Goal: Transaction & Acquisition: Obtain resource

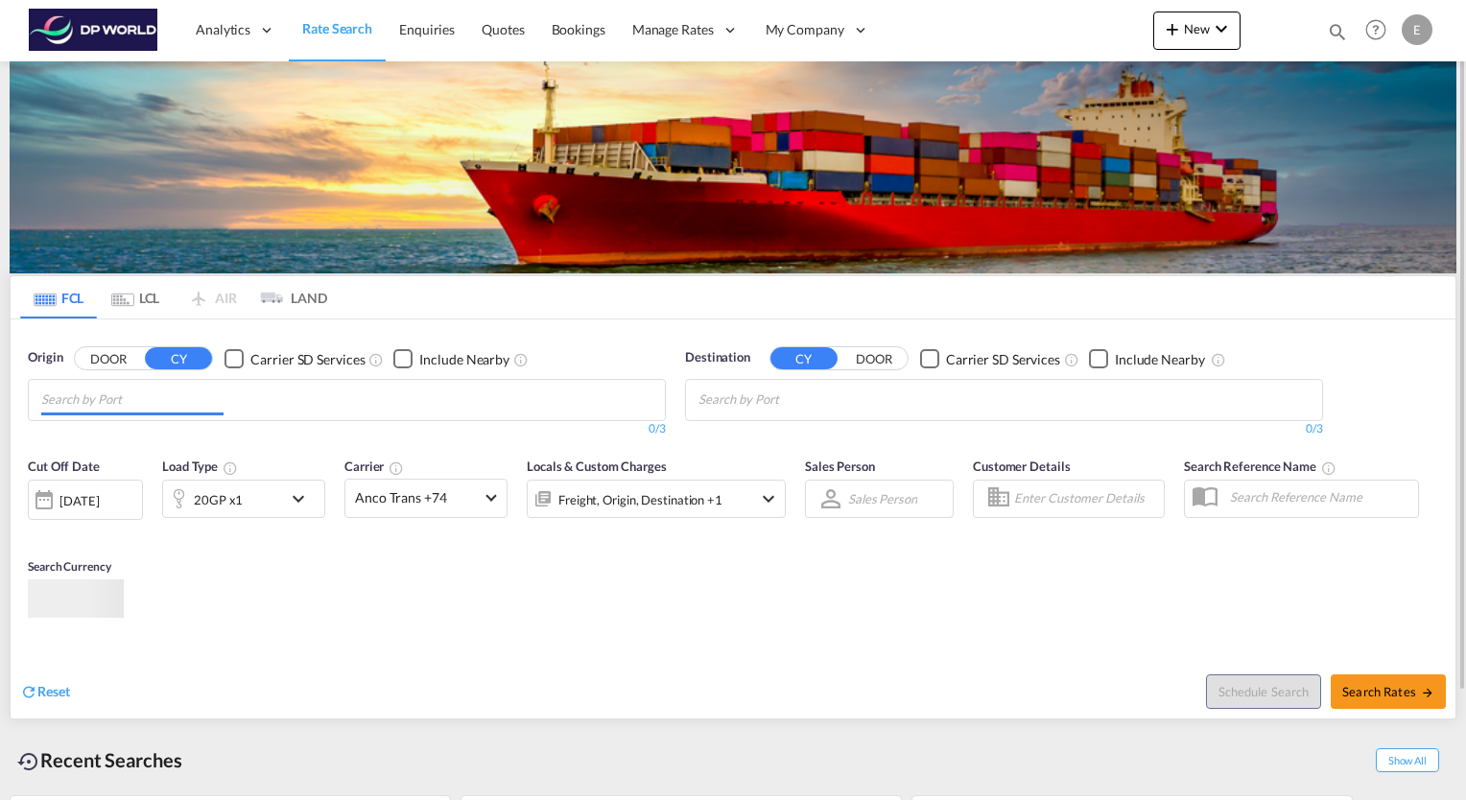
click at [84, 404] on input "Chips input." at bounding box center [132, 400] width 182 height 31
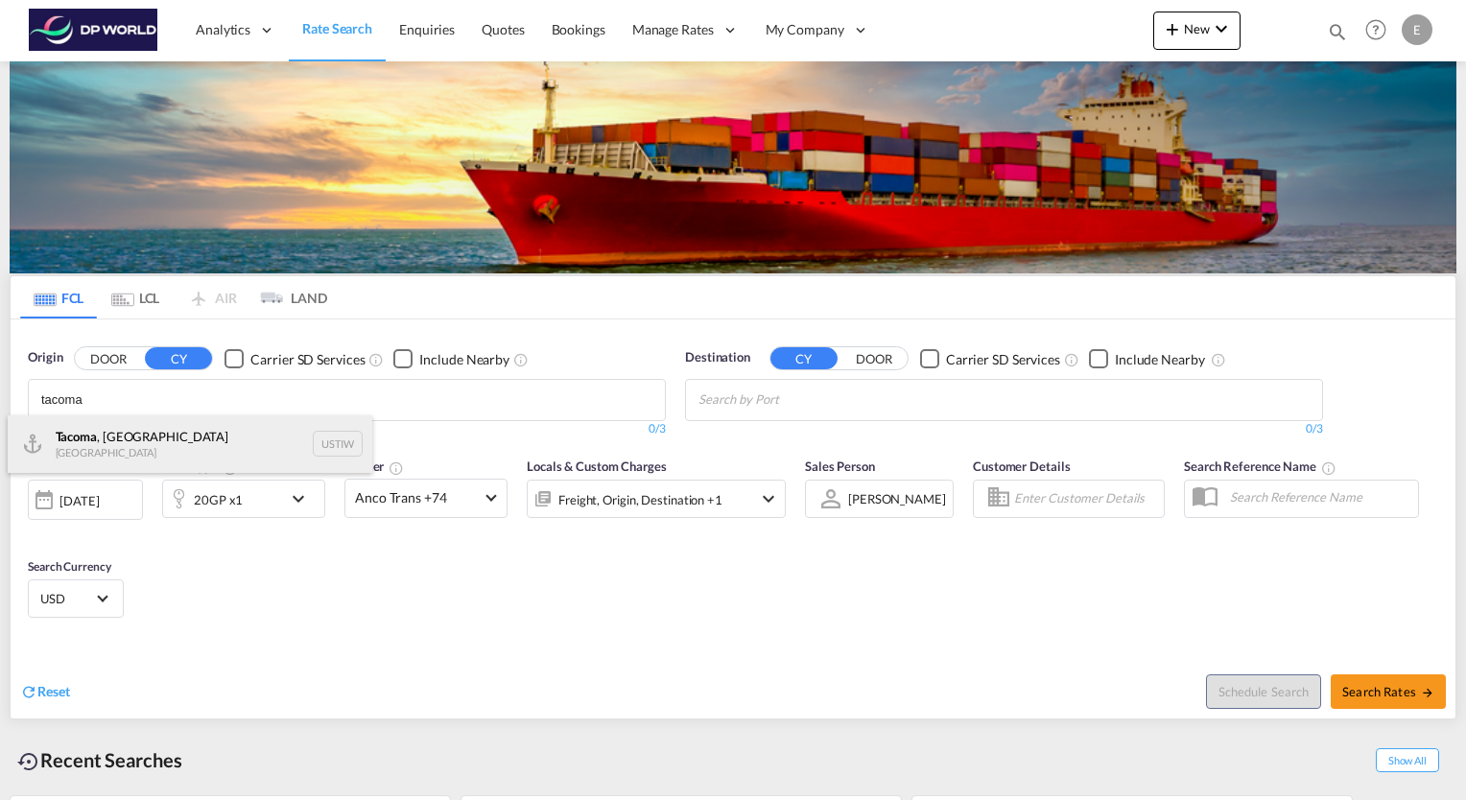
type input "tacoma"
click at [87, 425] on div "Tacoma , [GEOGRAPHIC_DATA] [GEOGRAPHIC_DATA] USTIW" at bounding box center [190, 445] width 365 height 58
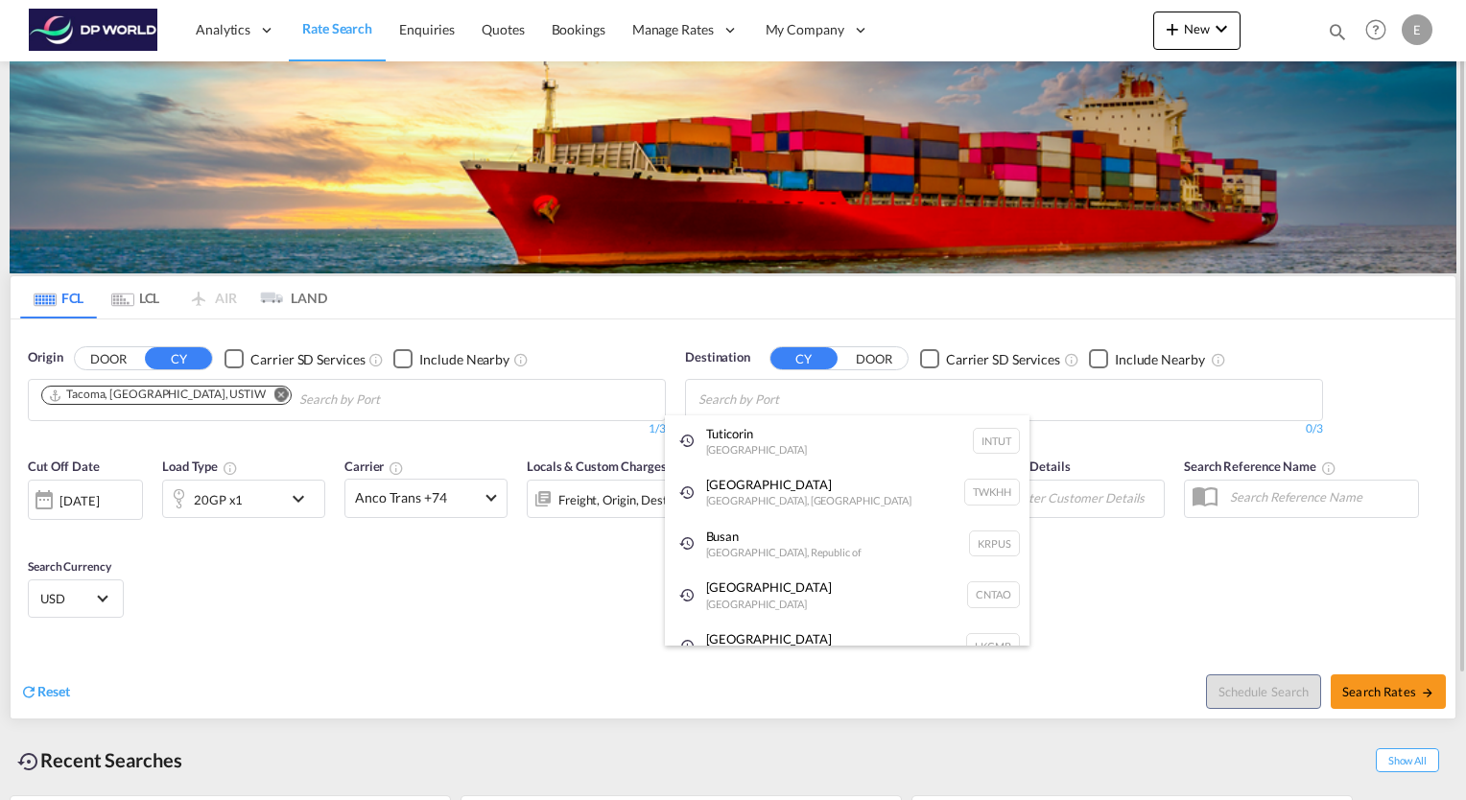
type input "i"
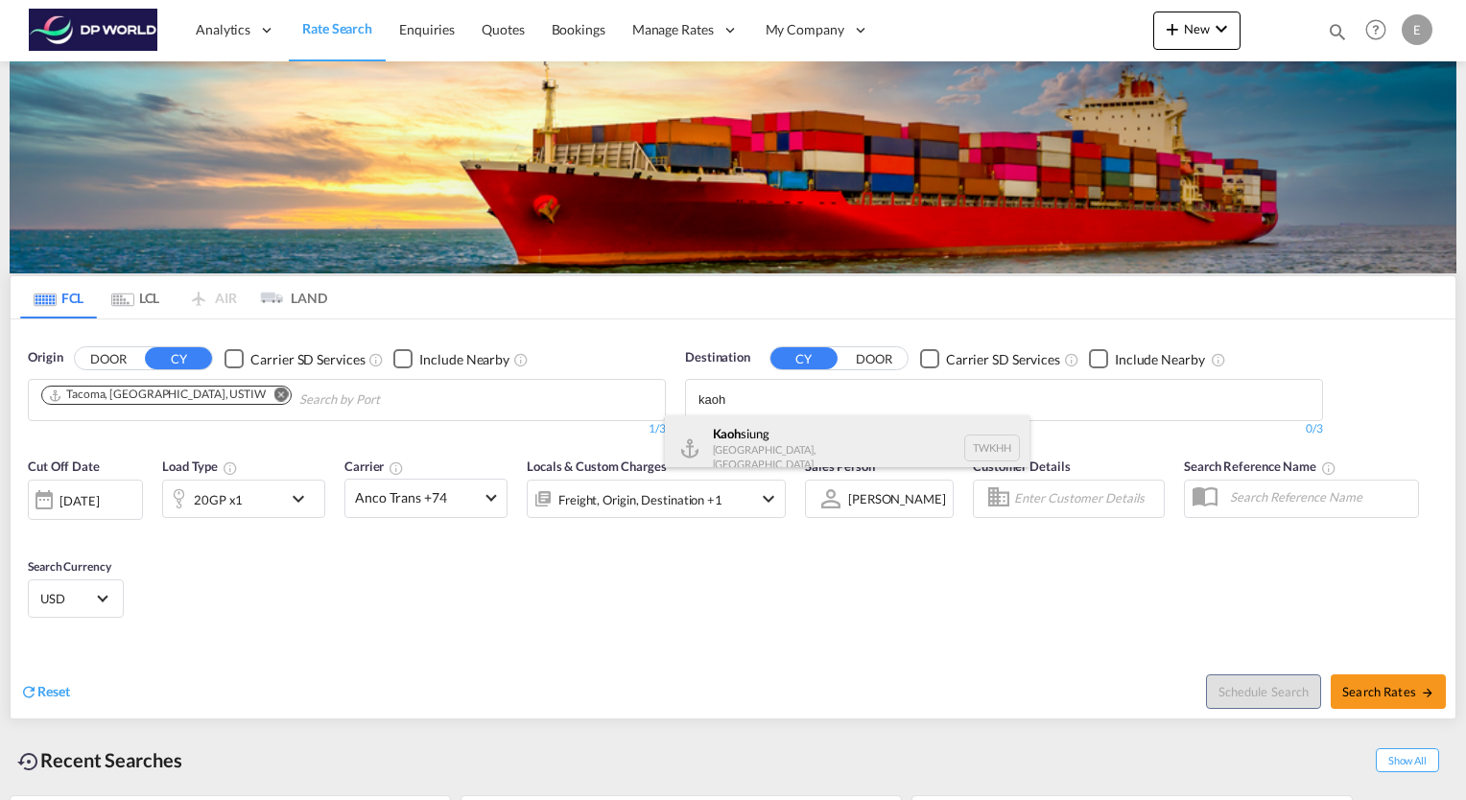
type input "kaoh"
click at [762, 440] on div "Kaoh siung [GEOGRAPHIC_DATA], Province of [GEOGRAPHIC_DATA] [GEOGRAPHIC_DATA]" at bounding box center [847, 449] width 365 height 66
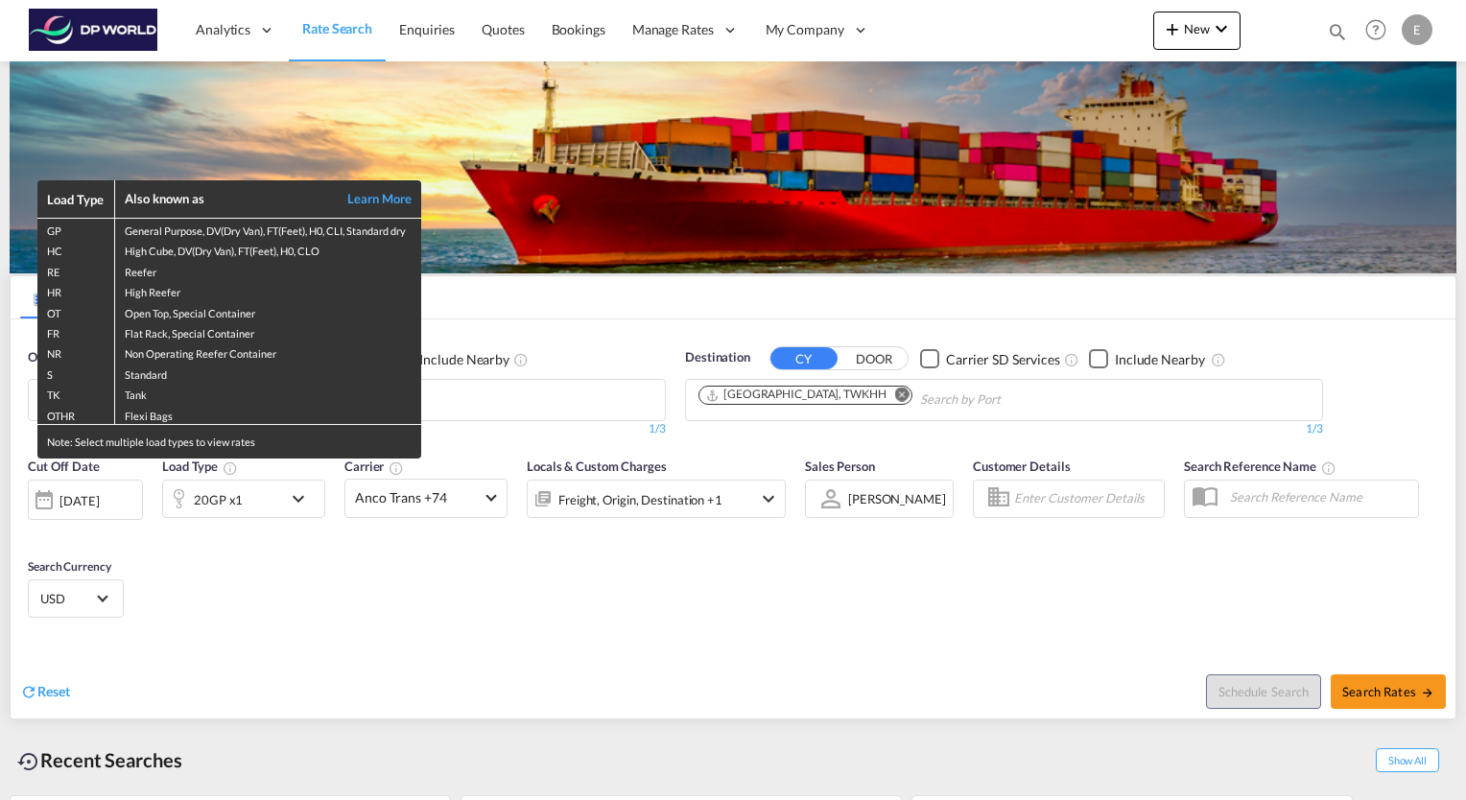
click at [684, 442] on div "Load Type Also known as Learn More GP General Purpose, DV(Dry Van), FT(Feet), H…" at bounding box center [733, 400] width 1466 height 800
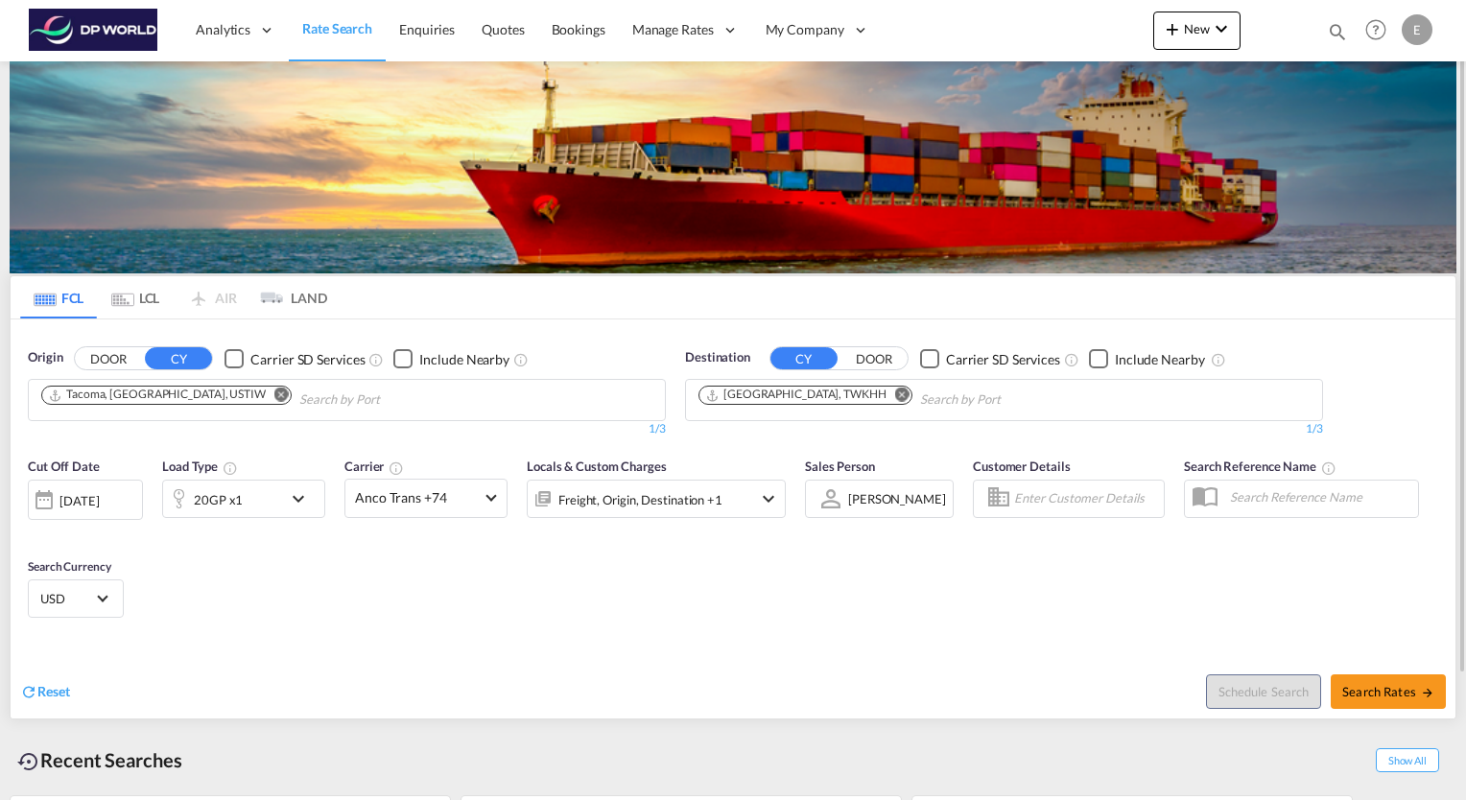
click at [293, 492] on md-icon "icon-chevron-down" at bounding box center [303, 499] width 33 height 23
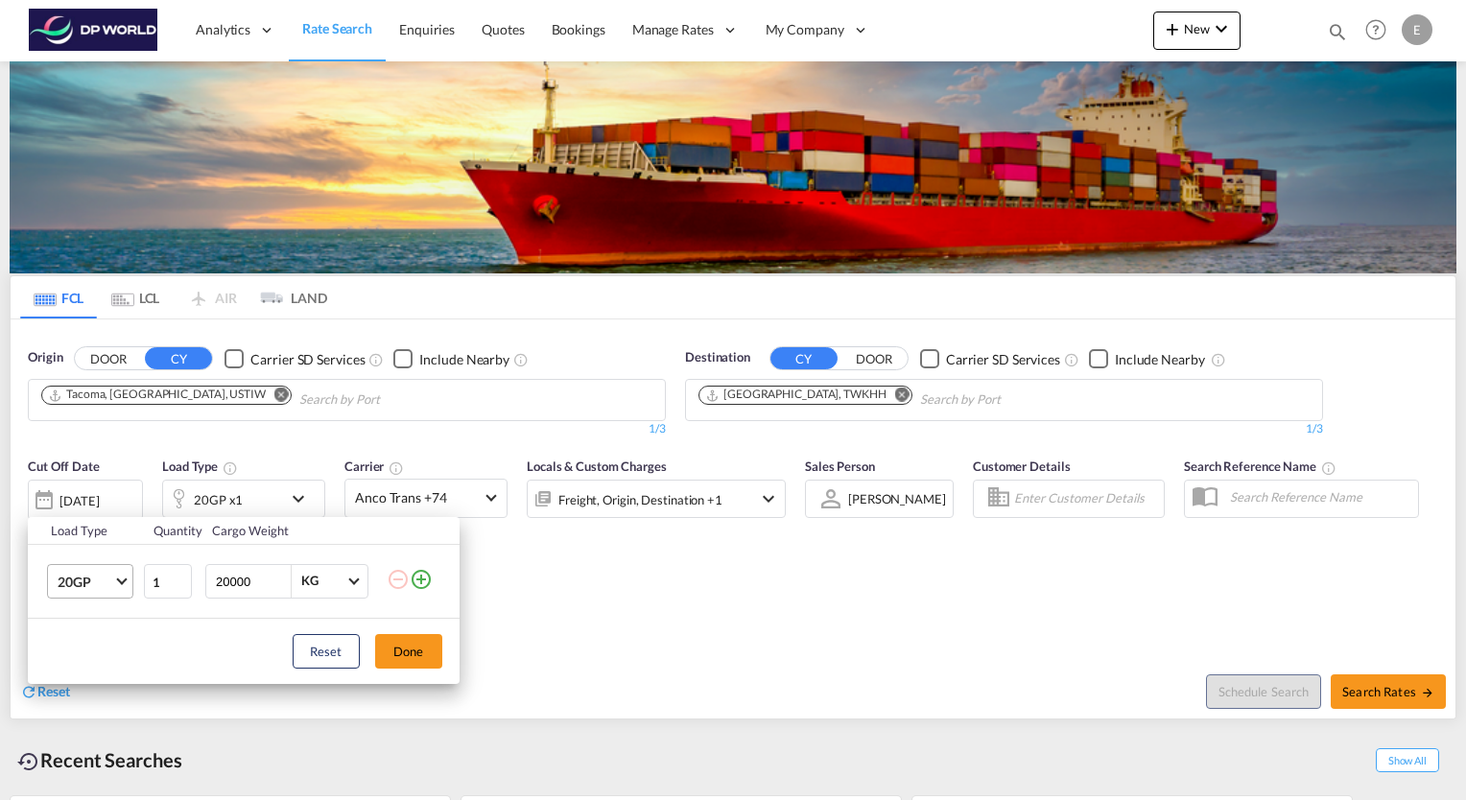
click at [121, 583] on span "Choose: \a20GP" at bounding box center [121, 579] width 11 height 11
click at [90, 741] on div "40HR" at bounding box center [74, 749] width 35 height 19
click at [423, 650] on button "Done" at bounding box center [408, 651] width 67 height 35
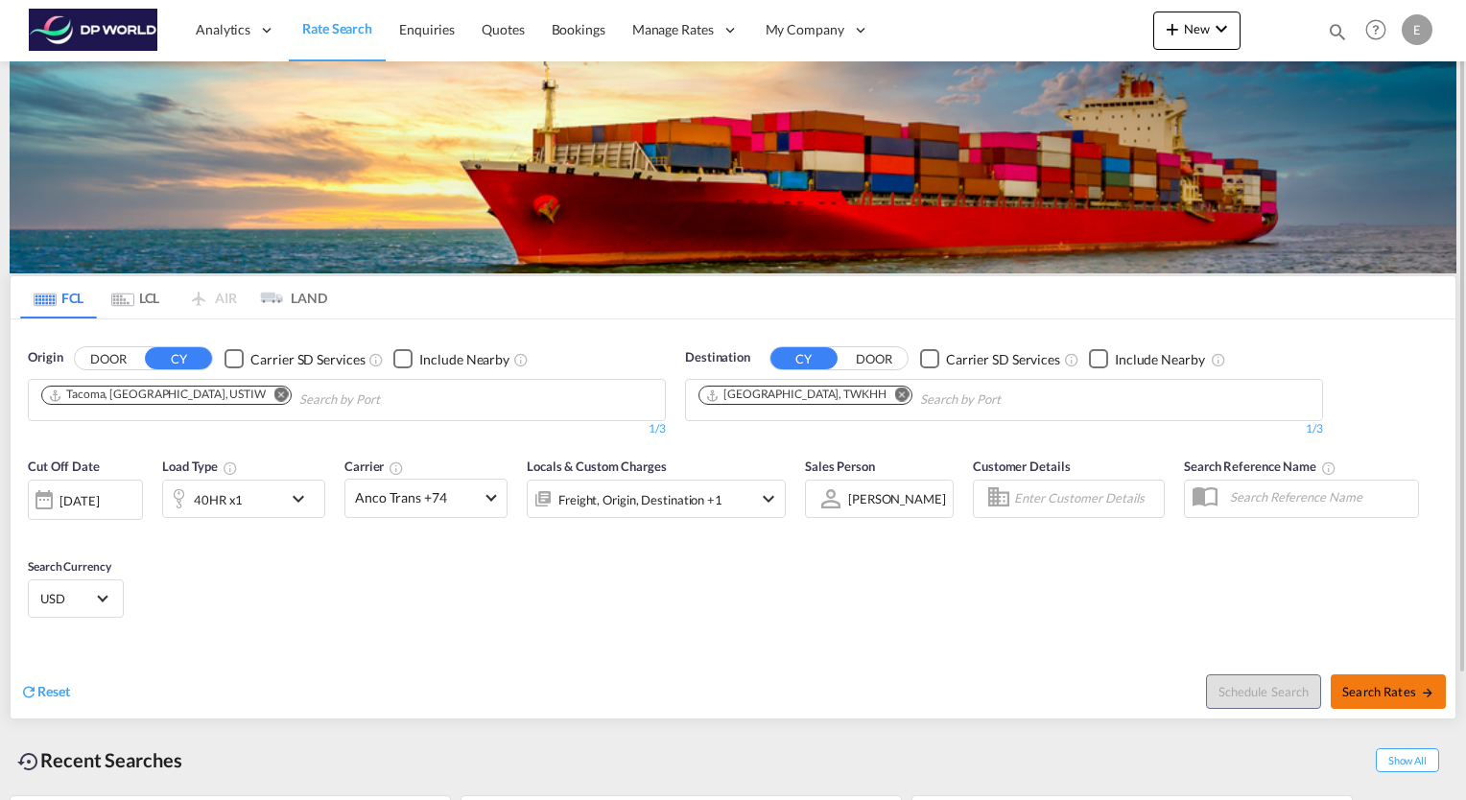
click at [1413, 693] on span "Search Rates" at bounding box center [1389, 691] width 92 height 15
type input "USTIW to TWKHH / [DATE]"
